Goal: Task Accomplishment & Management: Use online tool/utility

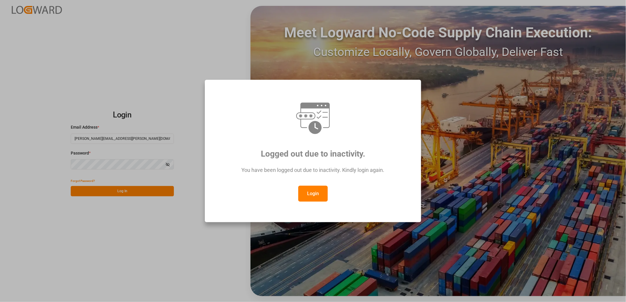
click at [306, 193] on button "Login" at bounding box center [312, 194] width 29 height 16
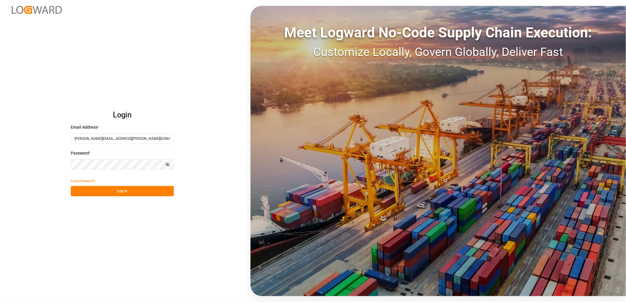
click at [126, 191] on button "Log In" at bounding box center [122, 191] width 103 height 10
